Goal: Information Seeking & Learning: Learn about a topic

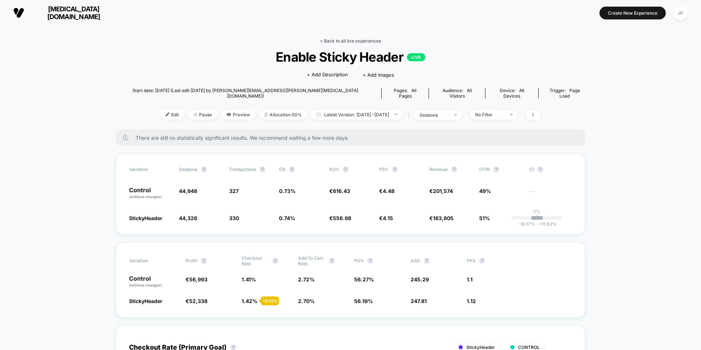
click at [351, 39] on link "< Back to all live experiences" at bounding box center [350, 41] width 61 height 6
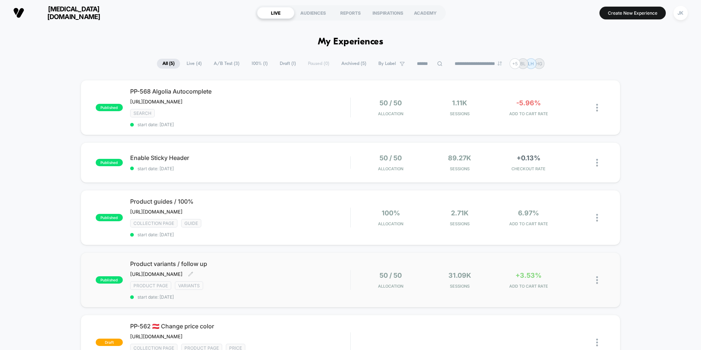
click at [190, 264] on span "Product variants / follow up" at bounding box center [240, 263] width 220 height 7
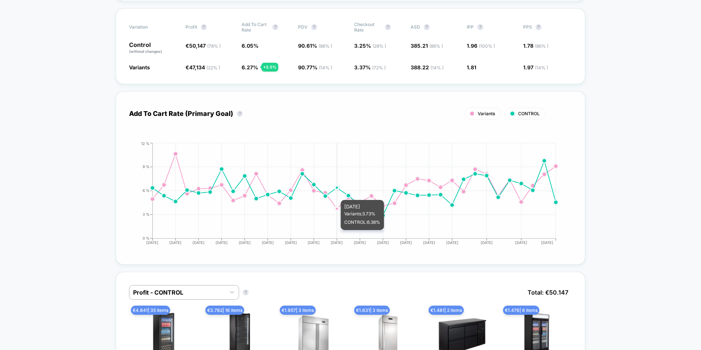
scroll to position [293, 0]
